Goal: Information Seeking & Learning: Learn about a topic

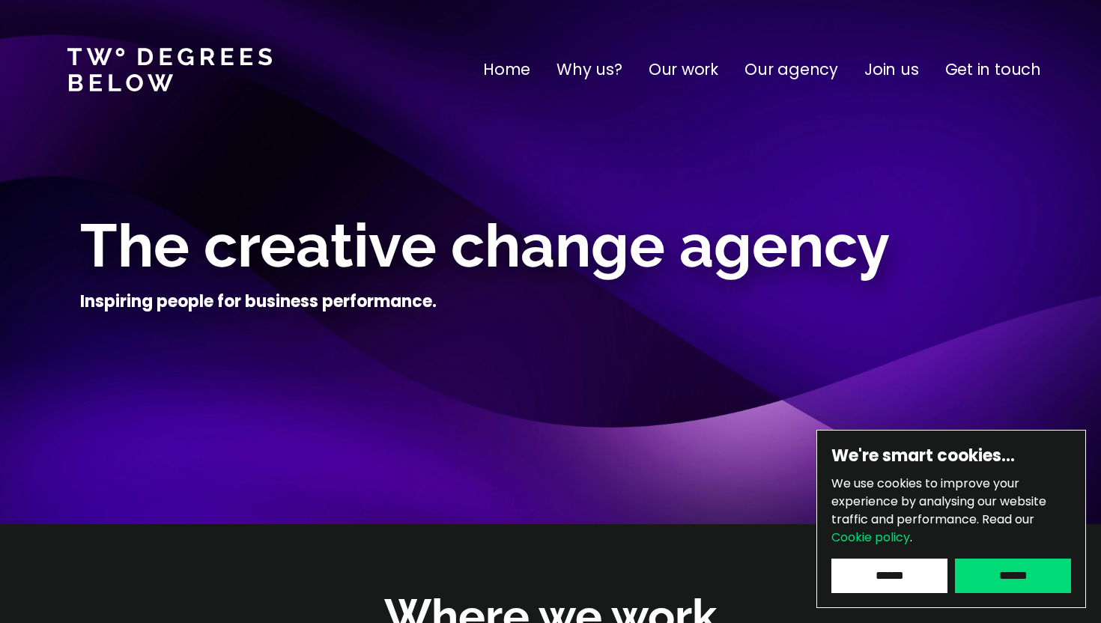
click at [694, 73] on p "Our work" at bounding box center [683, 70] width 70 height 24
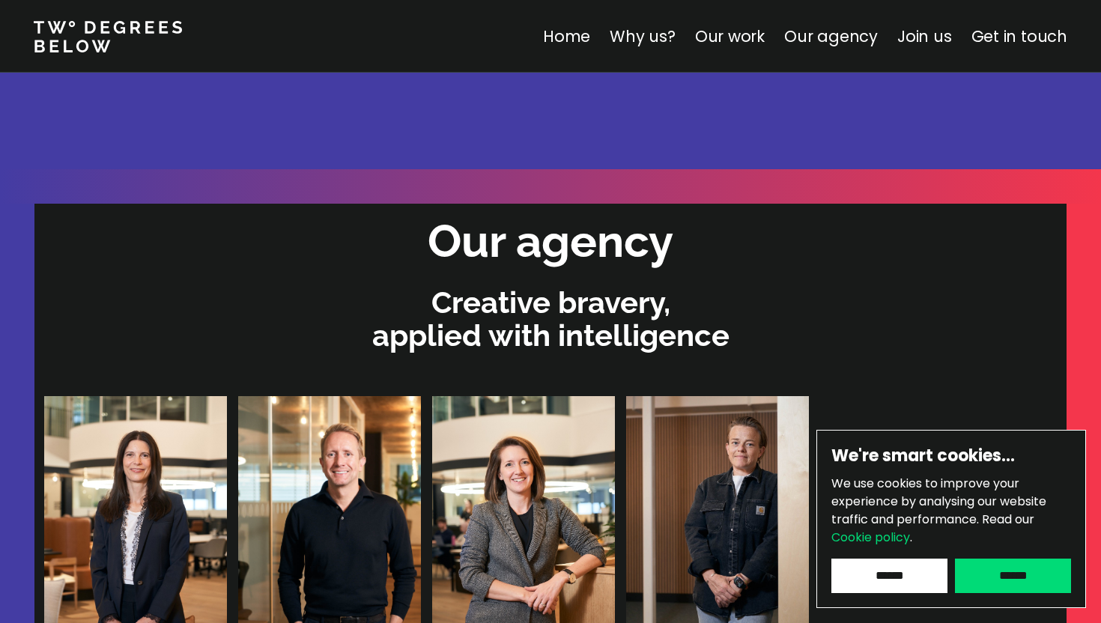
scroll to position [3219, 0]
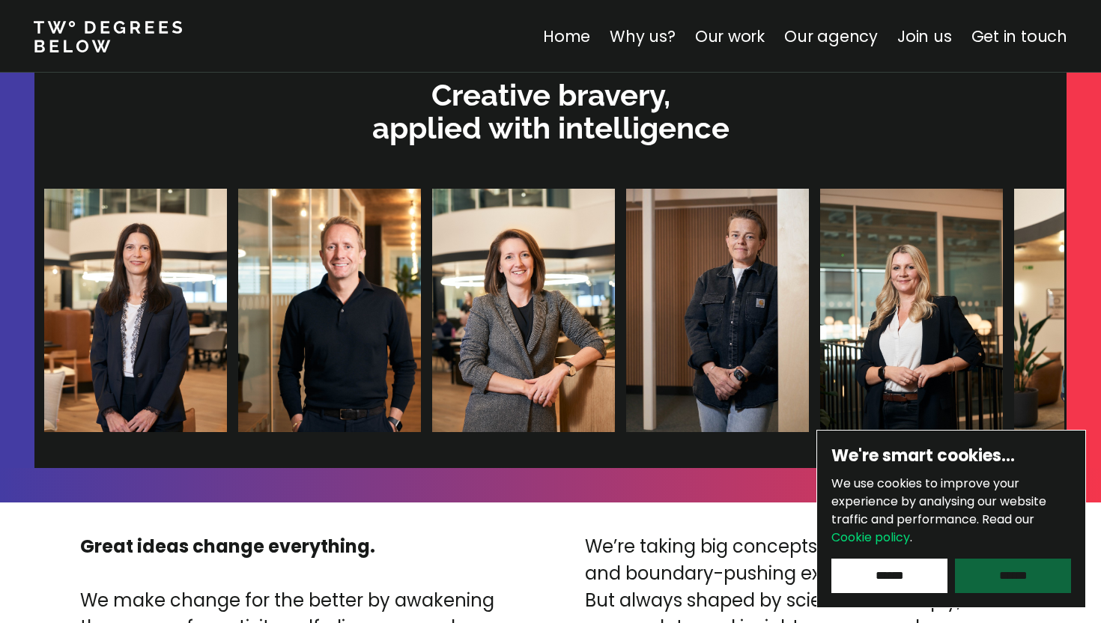
click at [1018, 571] on input "******" at bounding box center [1013, 576] width 116 height 34
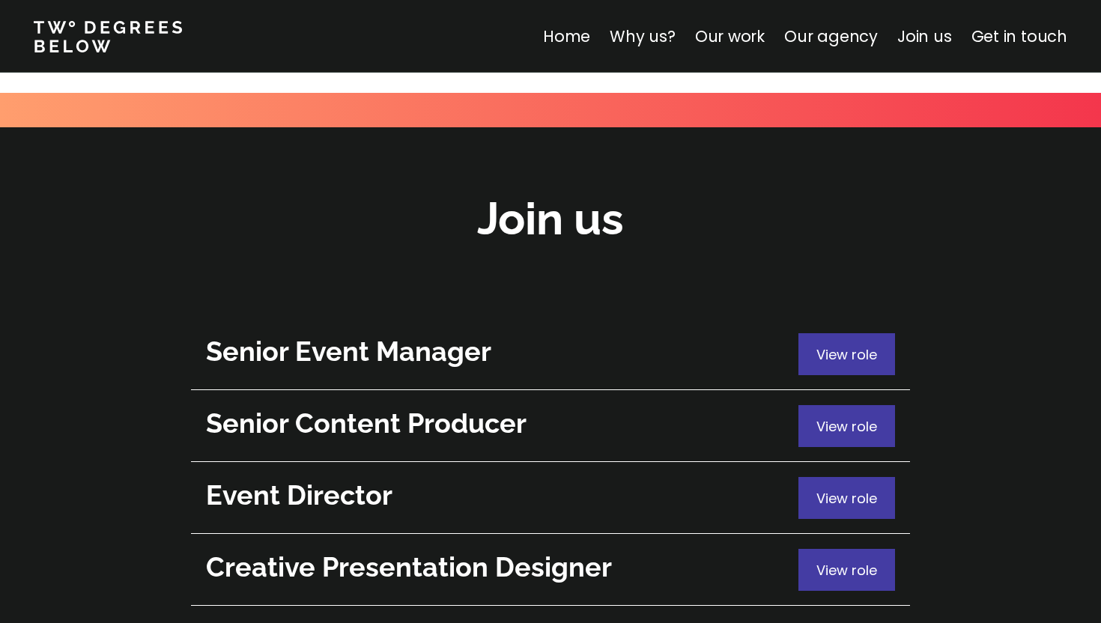
scroll to position [5332, 0]
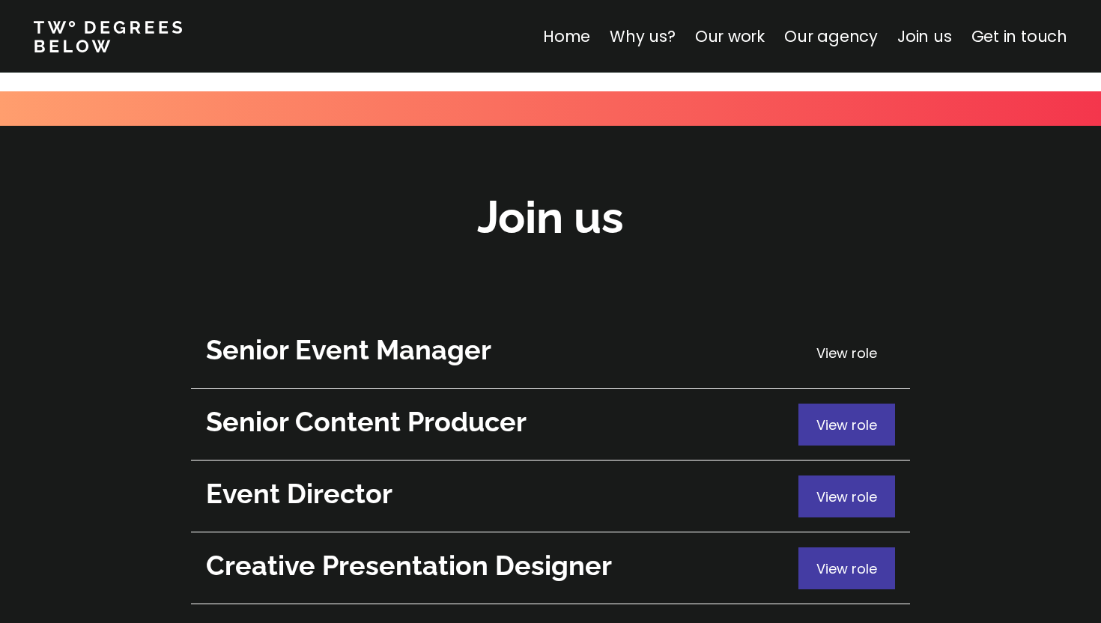
click at [853, 344] on span "View role" at bounding box center [846, 353] width 61 height 19
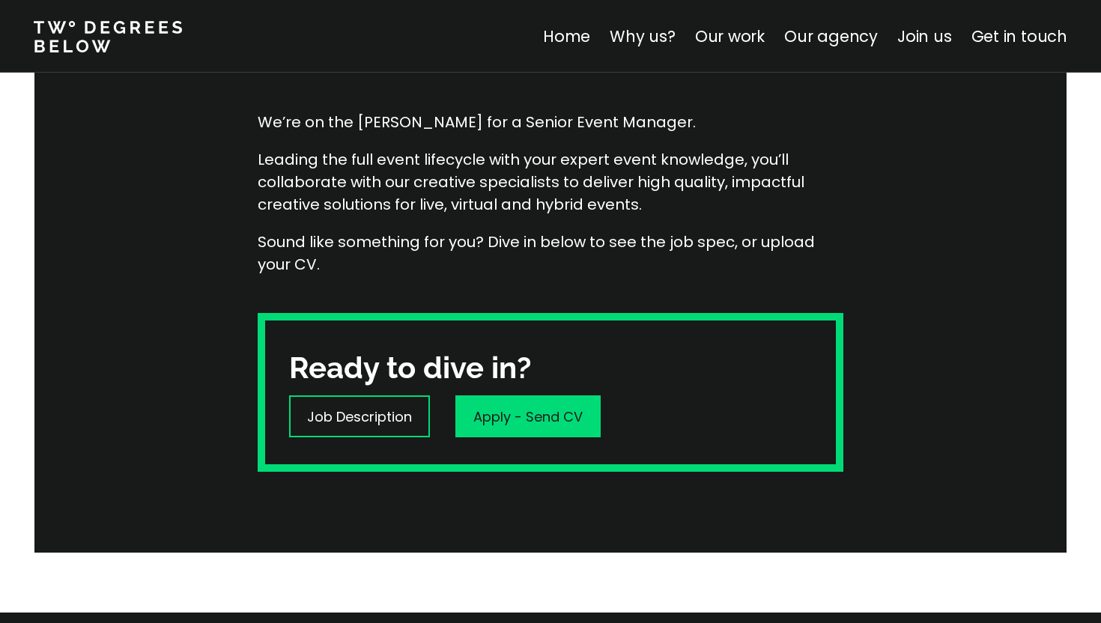
scroll to position [244, 0]
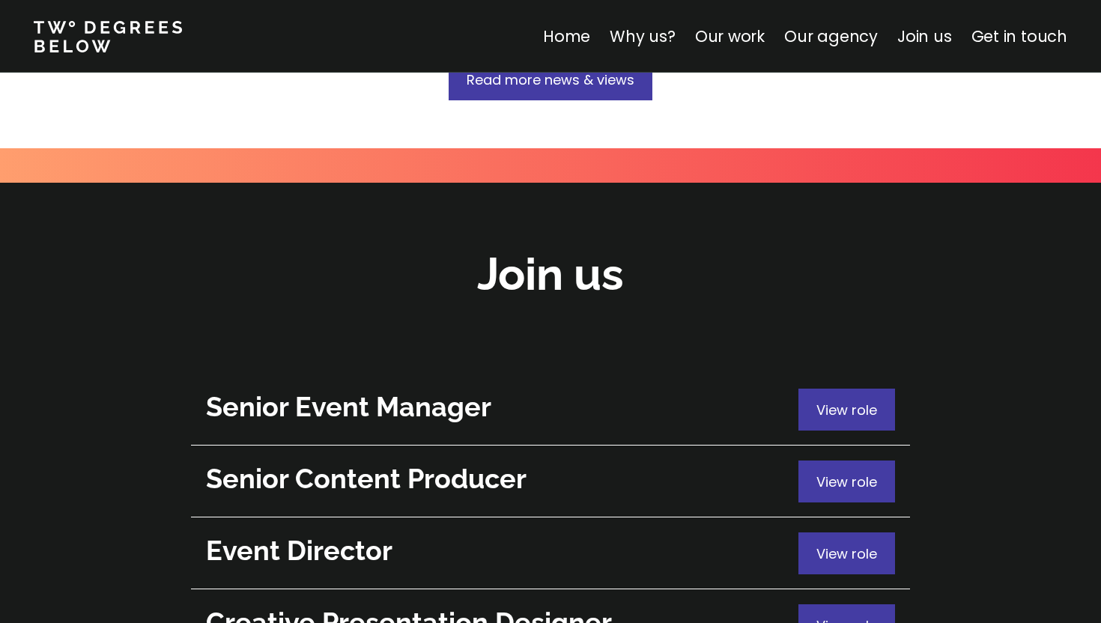
scroll to position [5275, 0]
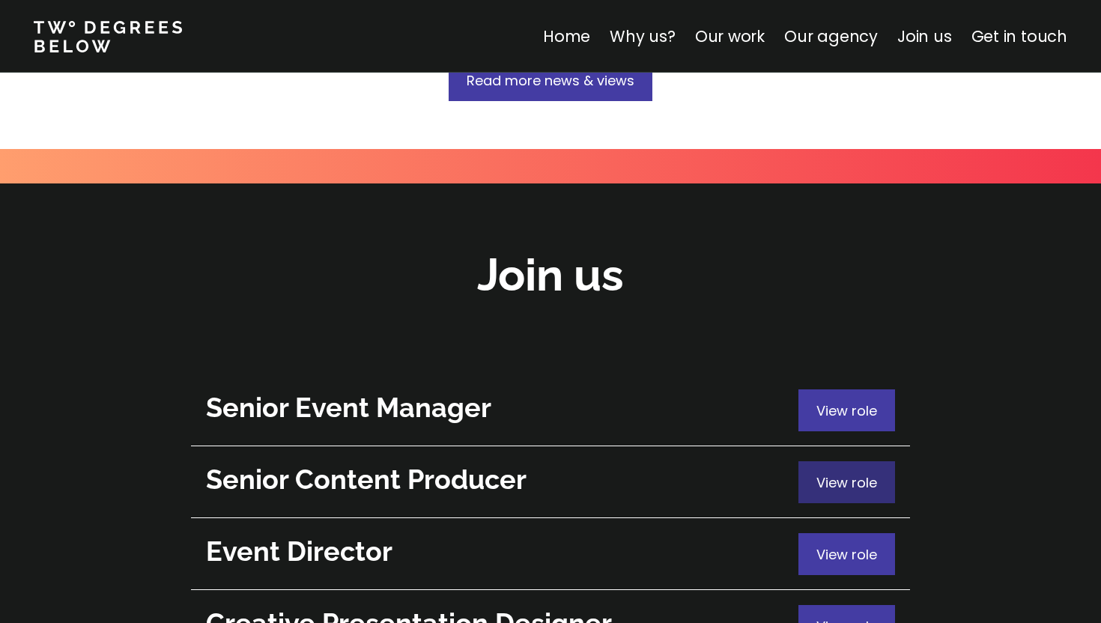
click at [863, 461] on div "View role" at bounding box center [846, 482] width 97 height 42
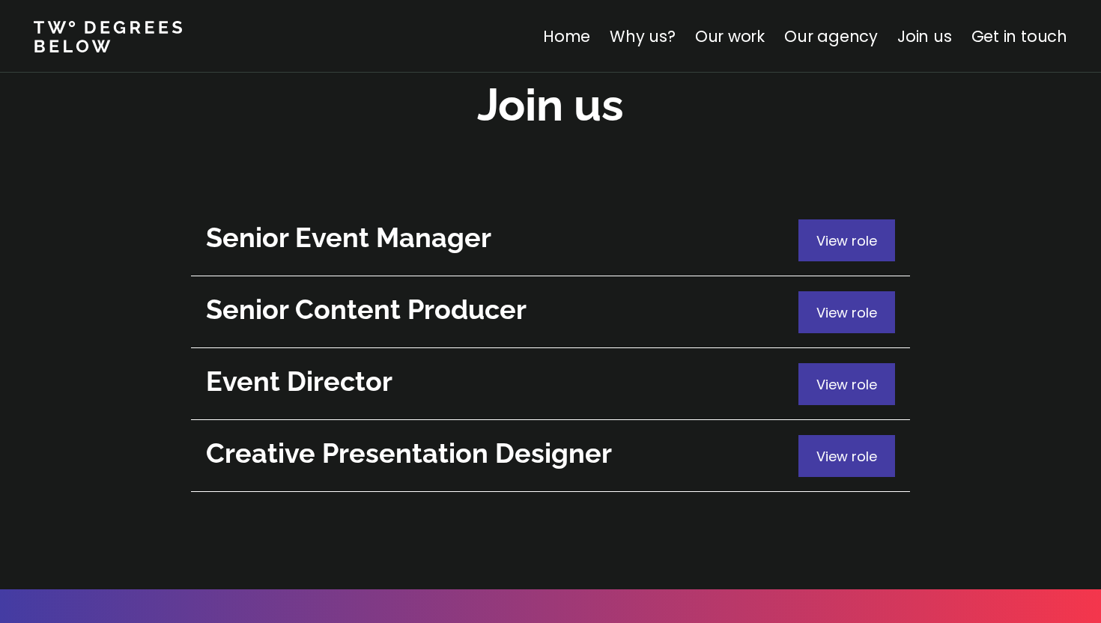
scroll to position [5321, 0]
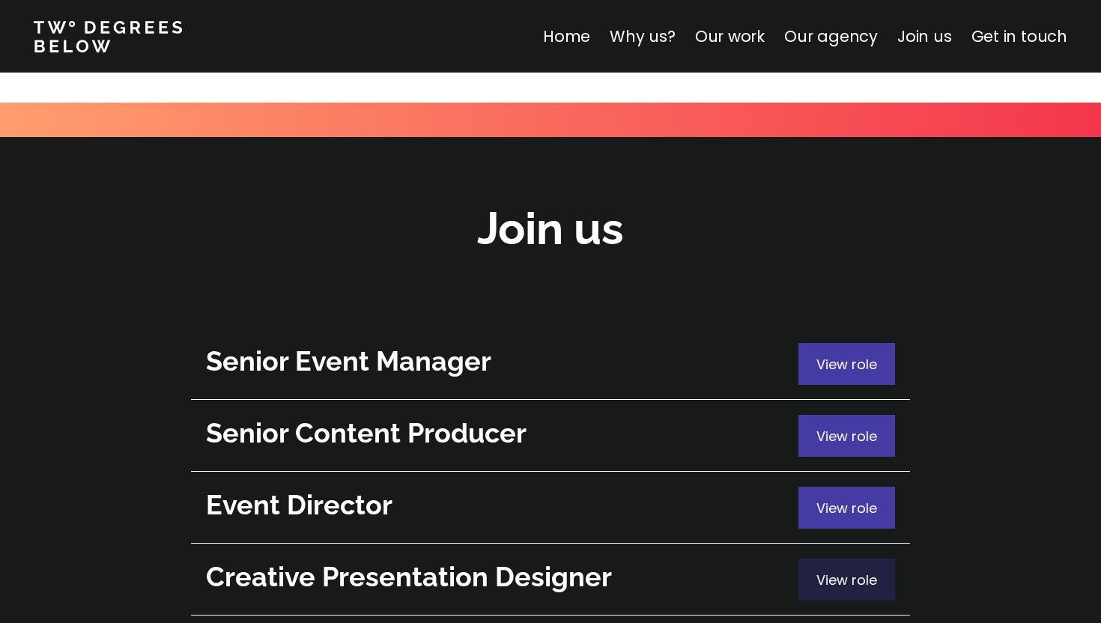
click at [882, 559] on div "View role" at bounding box center [846, 580] width 97 height 42
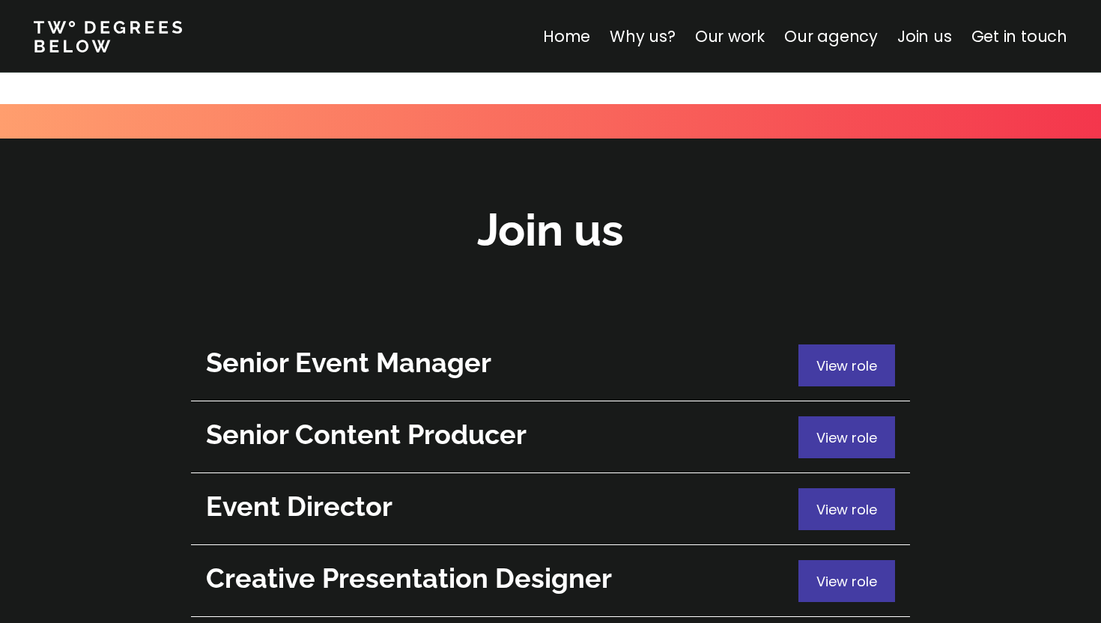
scroll to position [5321, 0]
